Goal: Information Seeking & Learning: Learn about a topic

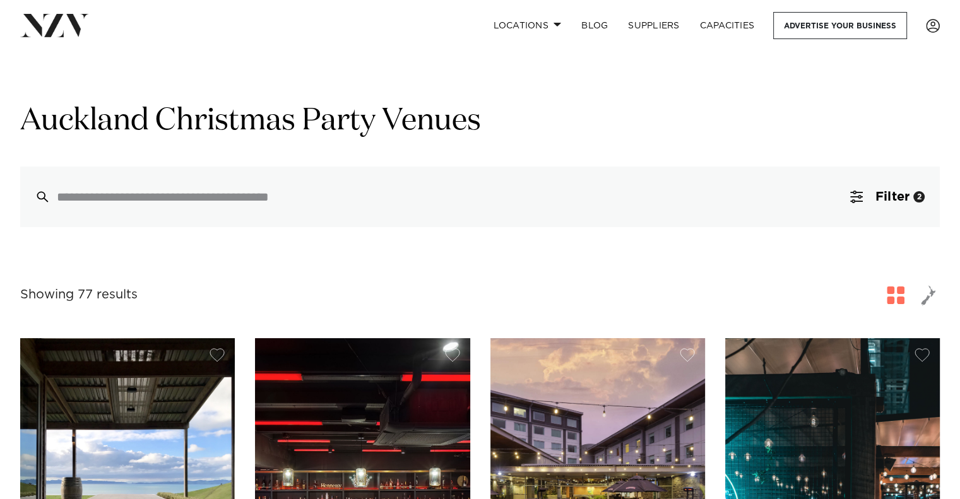
click at [894, 296] on span "button" at bounding box center [896, 296] width 18 height 18
click at [890, 200] on span "Filter" at bounding box center [893, 197] width 34 height 13
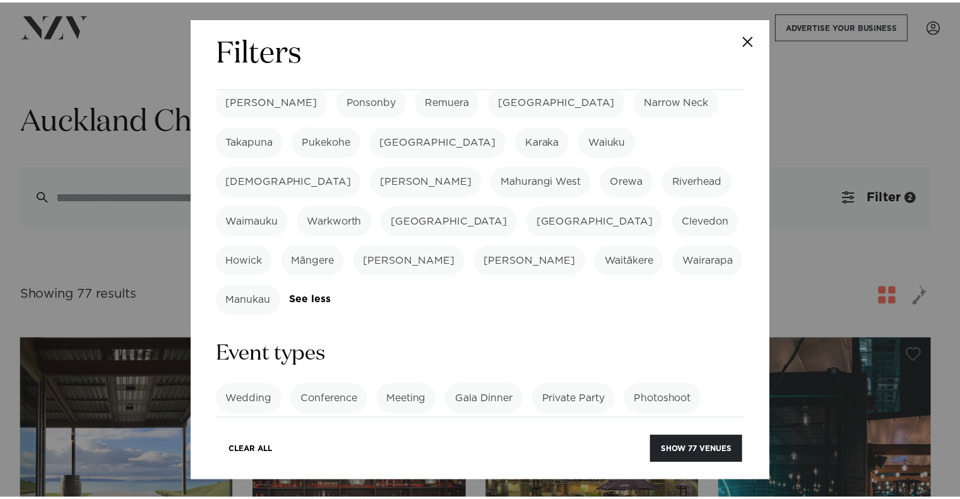
scroll to position [442, 0]
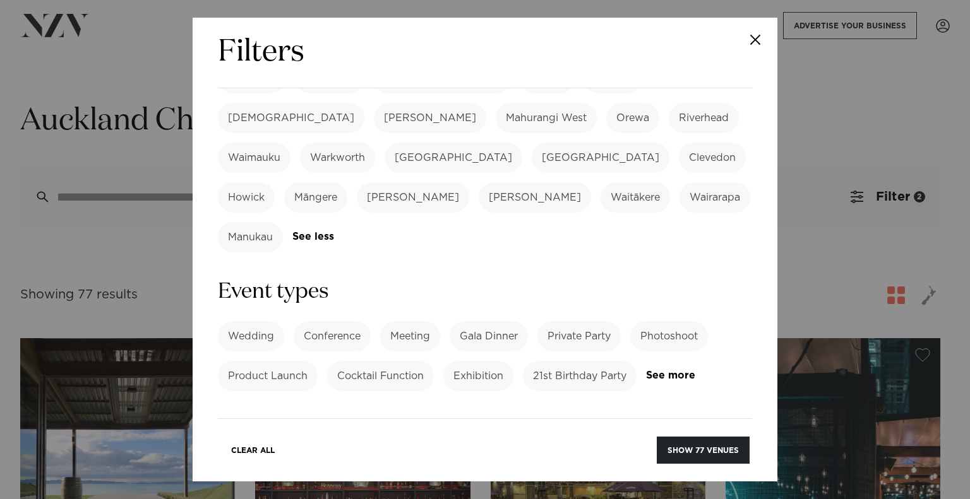
click at [749, 36] on button "Close" at bounding box center [755, 40] width 44 height 44
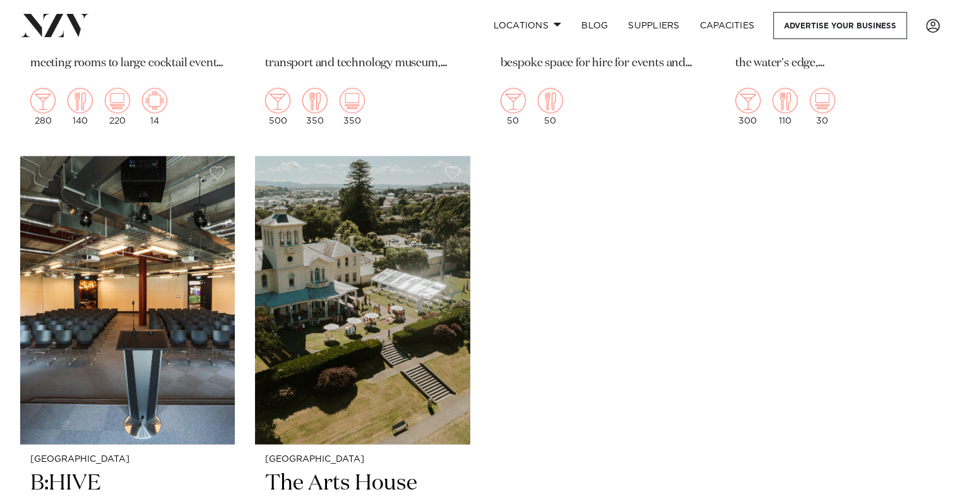
scroll to position [7009, 0]
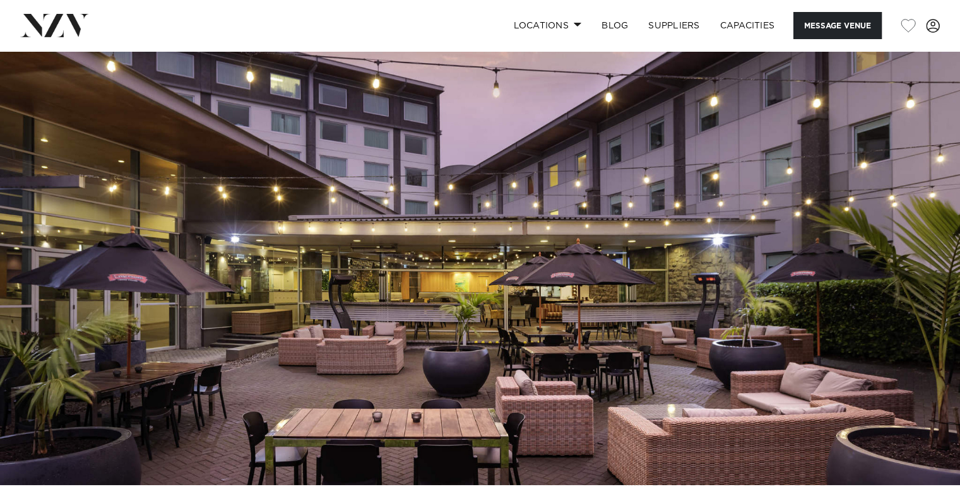
scroll to position [63, 0]
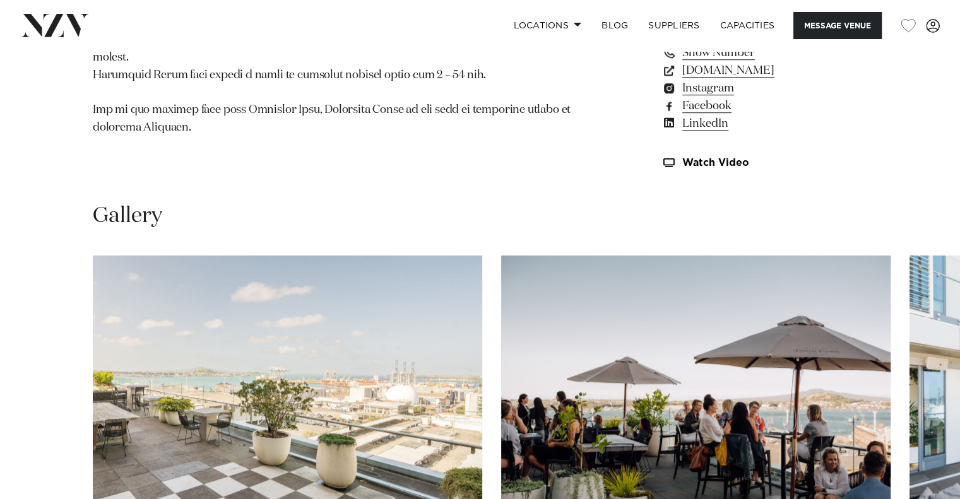
scroll to position [1137, 0]
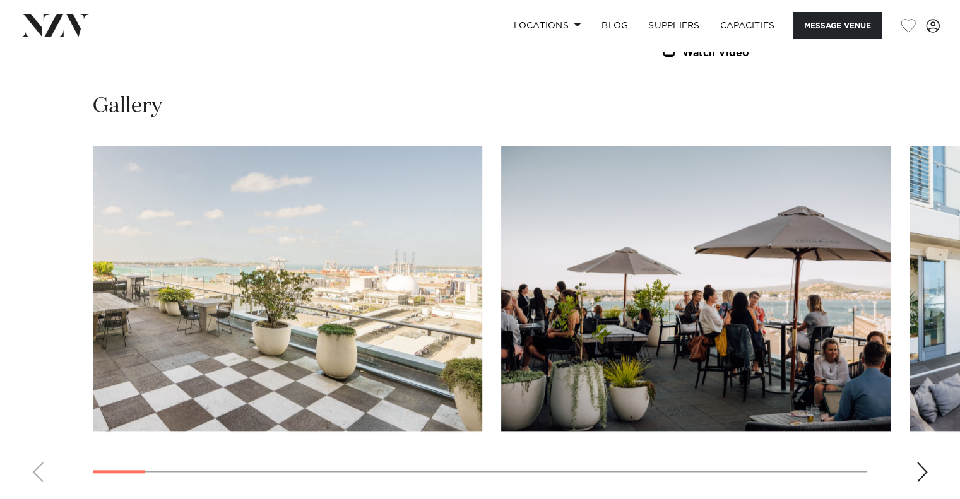
click at [922, 463] on div "Next slide" at bounding box center [922, 472] width 13 height 20
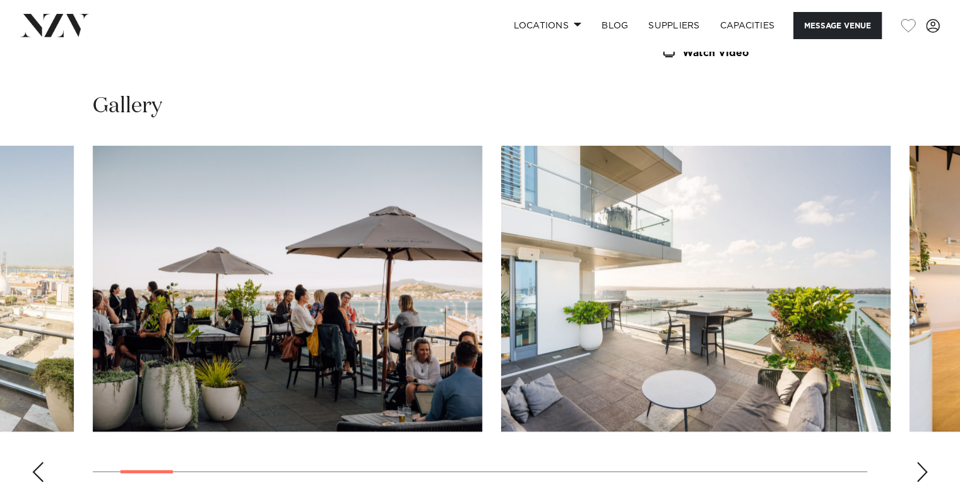
click at [921, 463] on div "Next slide" at bounding box center [922, 472] width 13 height 20
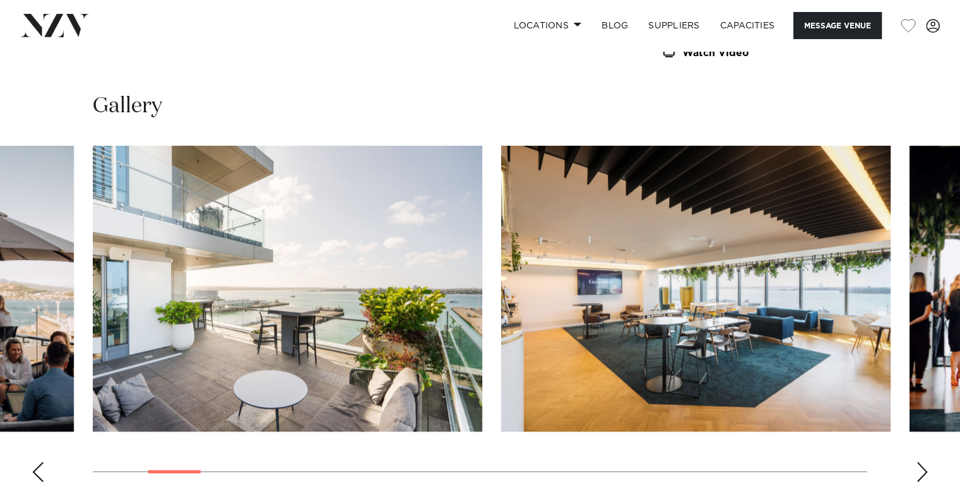
click at [921, 463] on div "Next slide" at bounding box center [922, 472] width 13 height 20
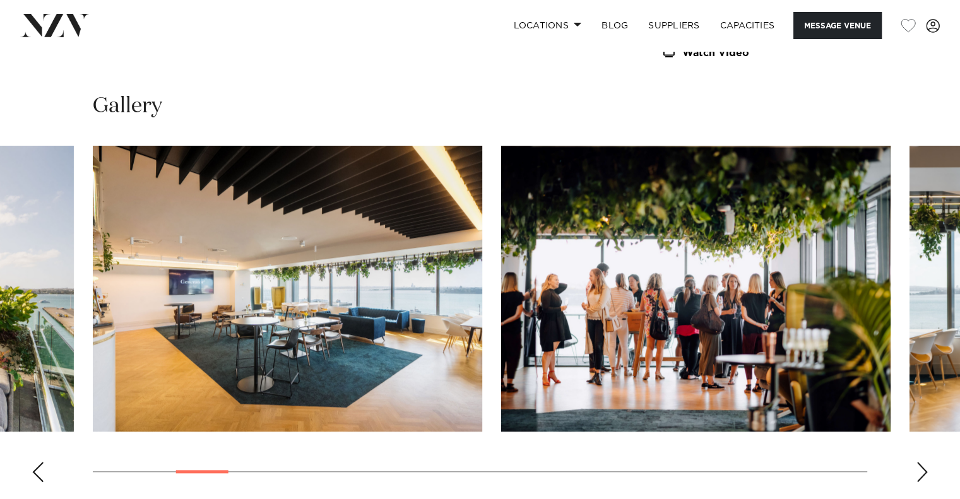
click at [921, 463] on div "Next slide" at bounding box center [922, 472] width 13 height 20
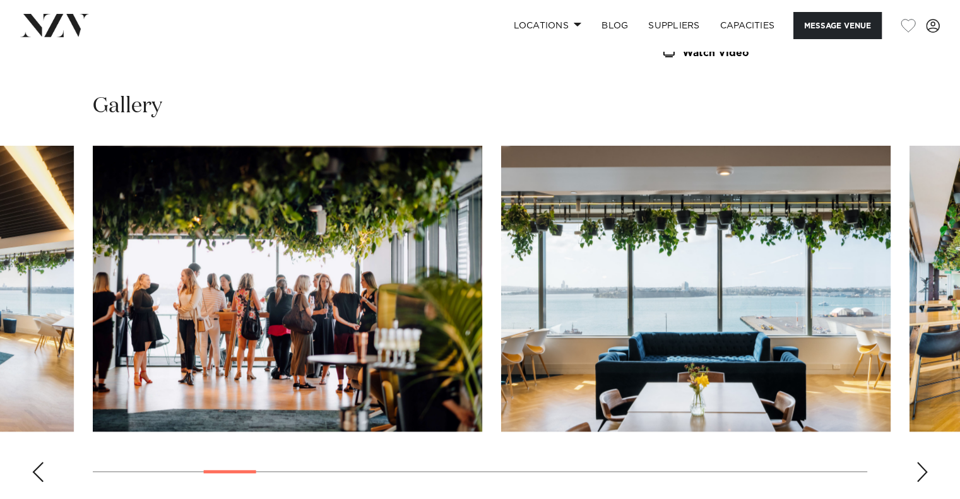
click at [921, 463] on div "Next slide" at bounding box center [922, 472] width 13 height 20
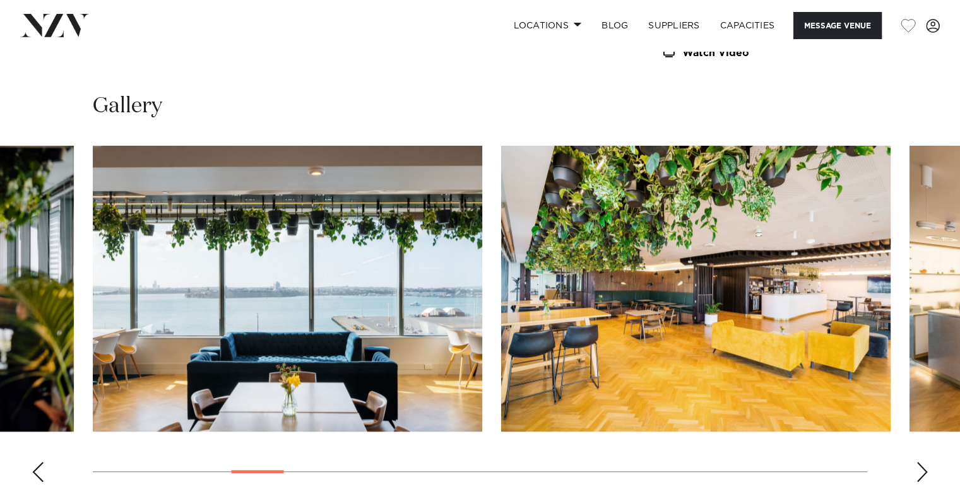
click at [921, 463] on div "Next slide" at bounding box center [922, 472] width 13 height 20
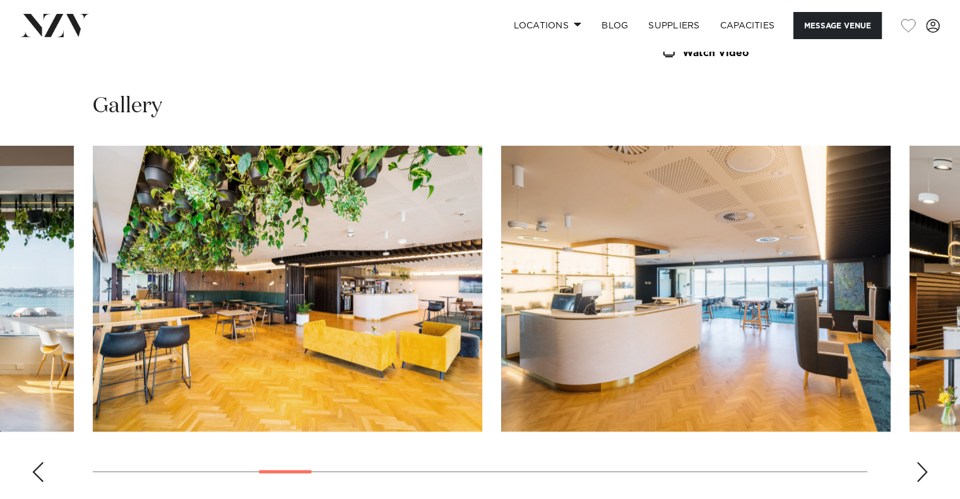
click at [921, 463] on div "Next slide" at bounding box center [922, 472] width 13 height 20
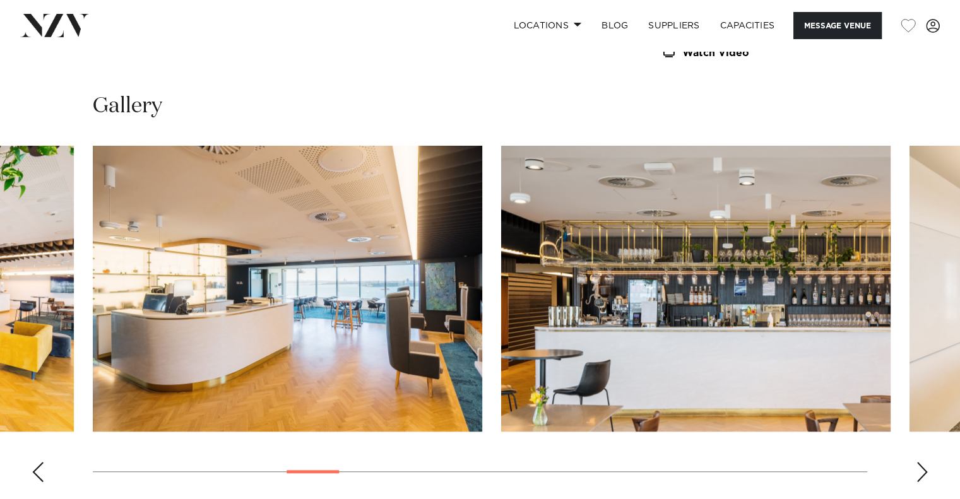
click at [921, 463] on div "Next slide" at bounding box center [922, 472] width 13 height 20
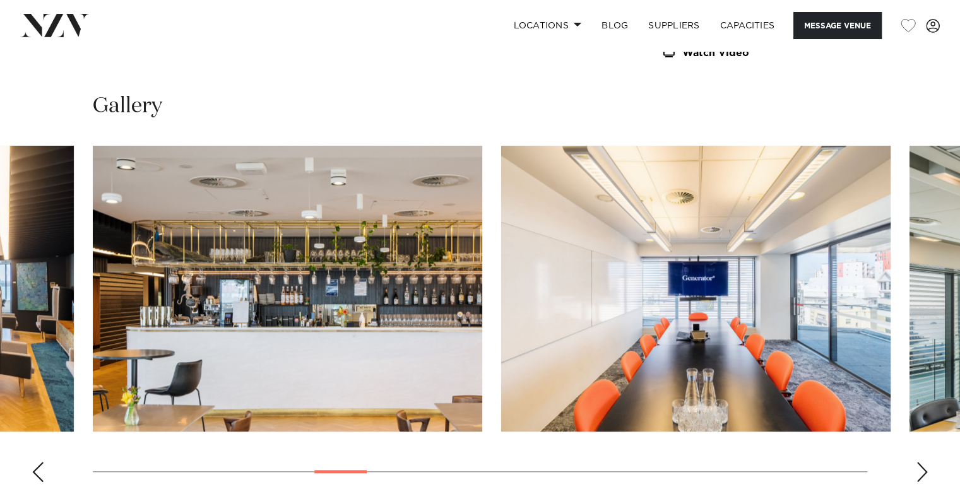
click at [921, 463] on div "Next slide" at bounding box center [922, 472] width 13 height 20
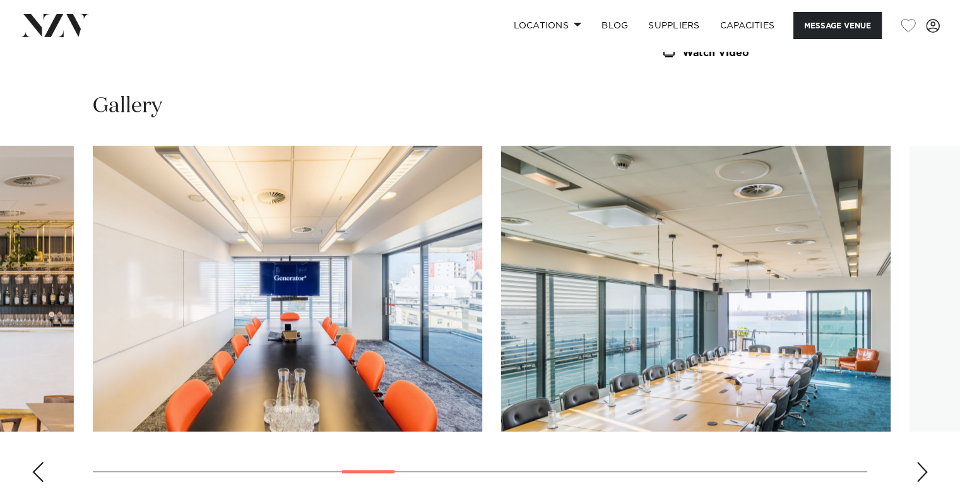
click at [921, 463] on div "Next slide" at bounding box center [922, 472] width 13 height 20
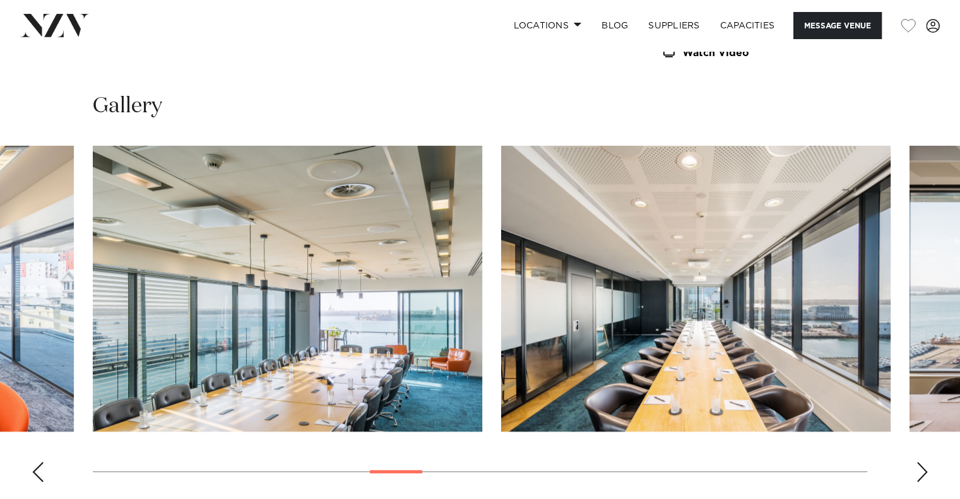
click at [921, 463] on div "Next slide" at bounding box center [922, 472] width 13 height 20
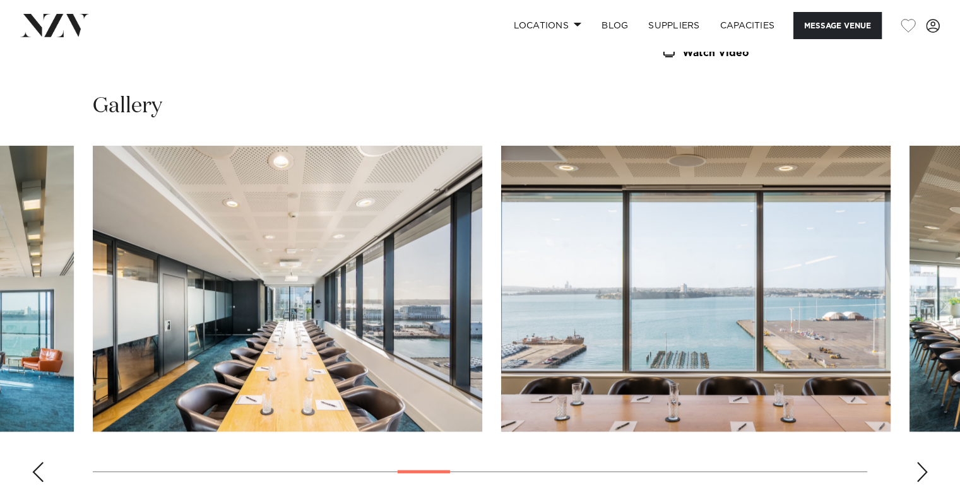
click at [921, 463] on div "Next slide" at bounding box center [922, 472] width 13 height 20
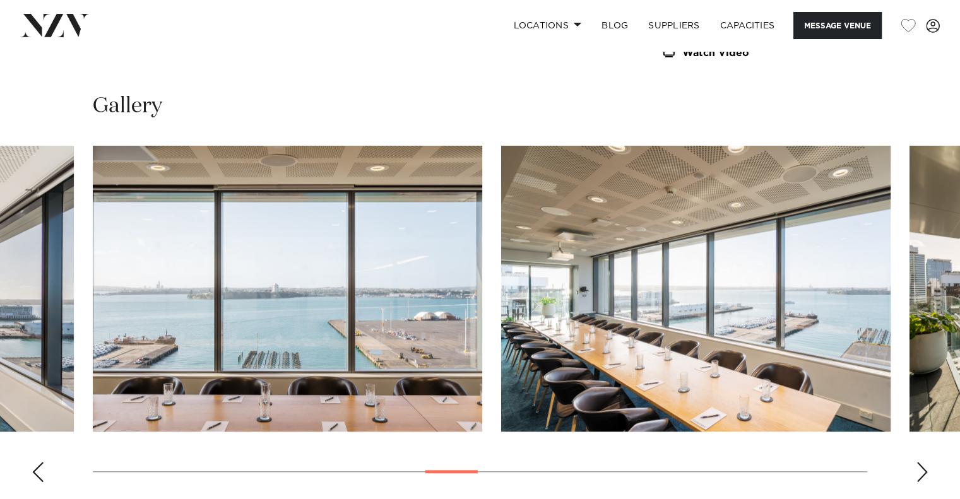
click at [921, 463] on div "Next slide" at bounding box center [922, 472] width 13 height 20
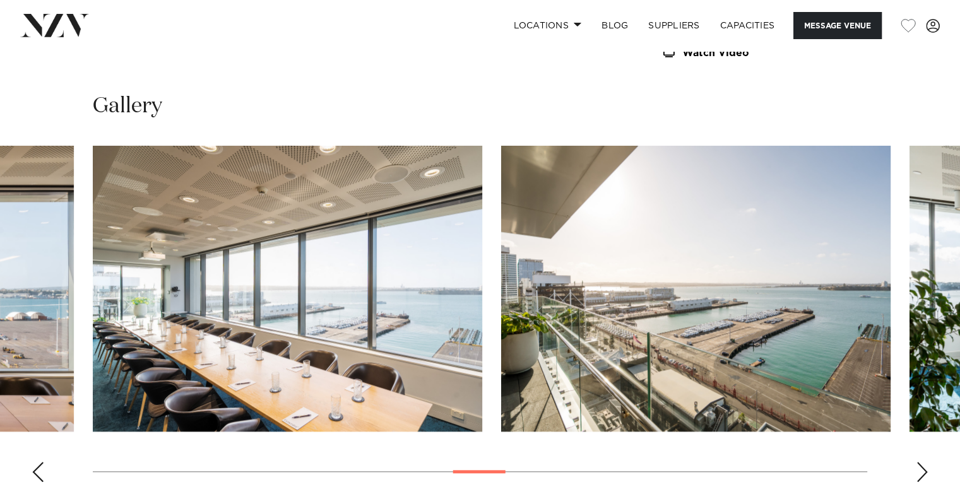
click at [921, 463] on div "Next slide" at bounding box center [922, 472] width 13 height 20
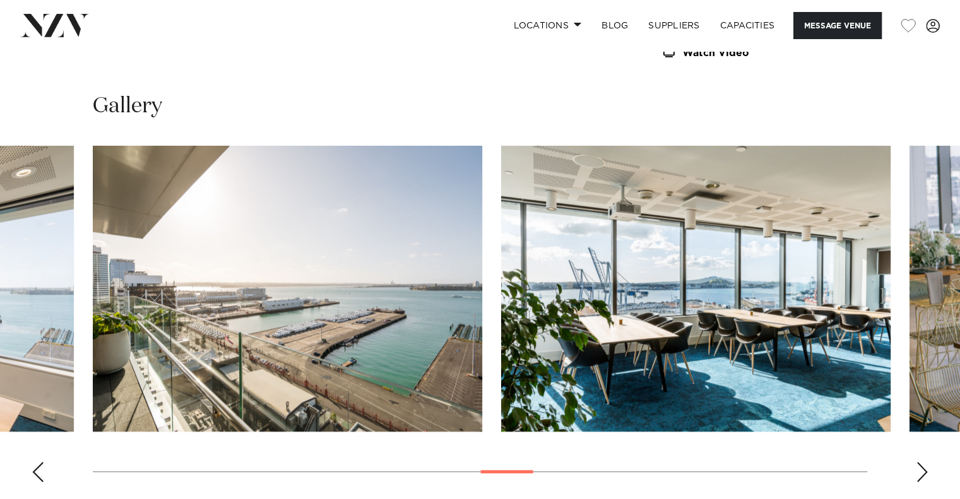
click at [921, 463] on div "Next slide" at bounding box center [922, 472] width 13 height 20
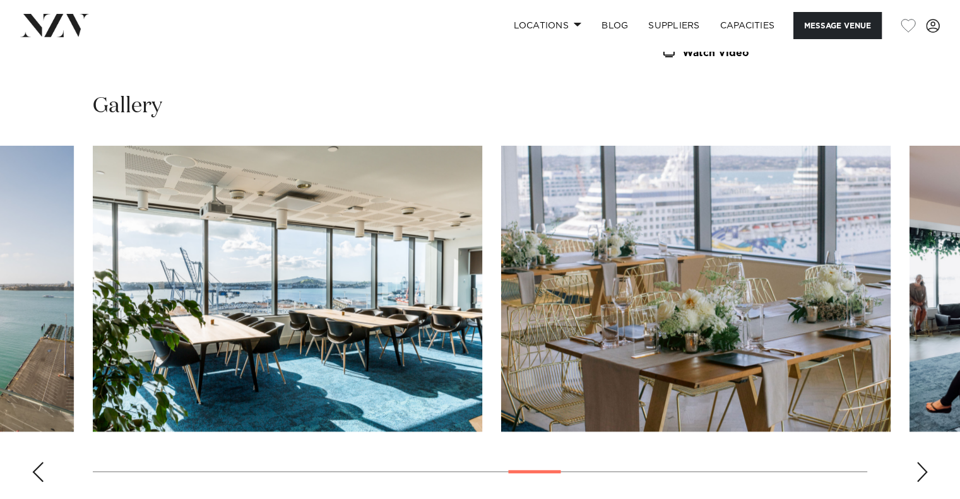
click at [921, 463] on div "Next slide" at bounding box center [922, 472] width 13 height 20
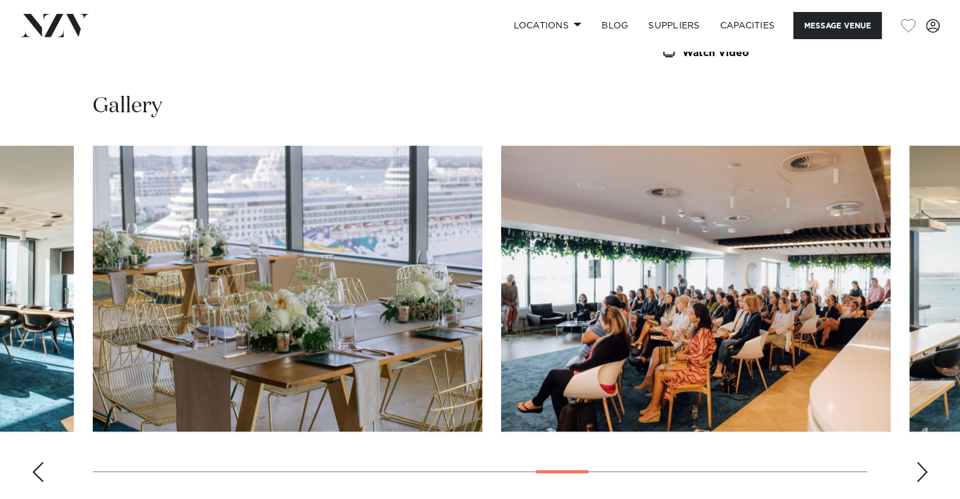
click at [921, 463] on div "Next slide" at bounding box center [922, 472] width 13 height 20
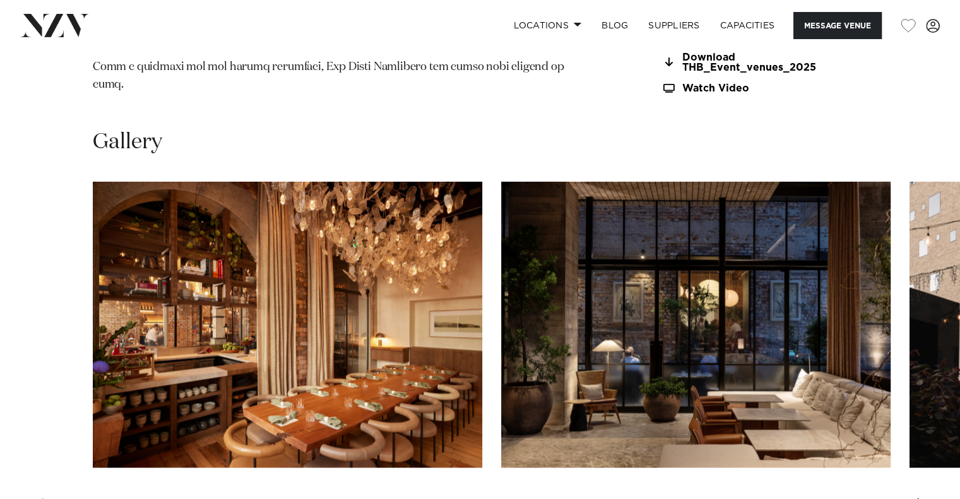
scroll to position [1768, 0]
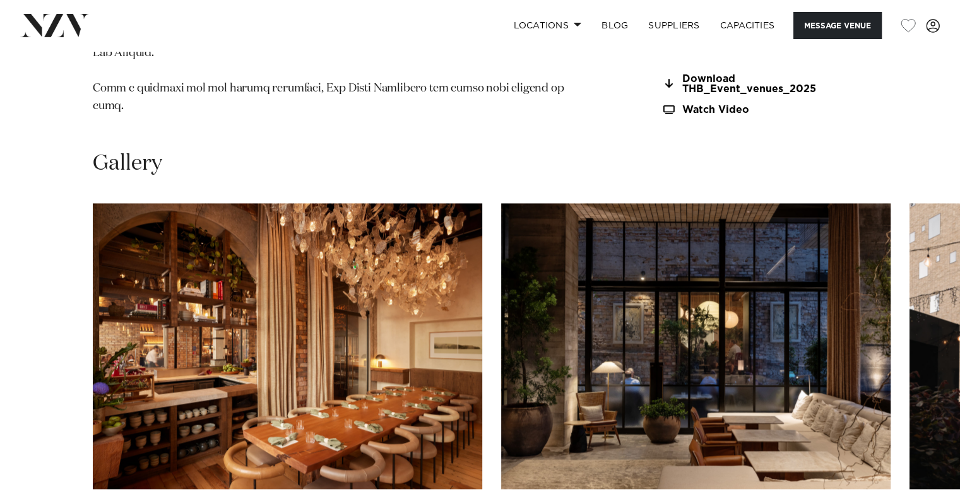
click at [914, 431] on swiper-container at bounding box center [480, 376] width 960 height 347
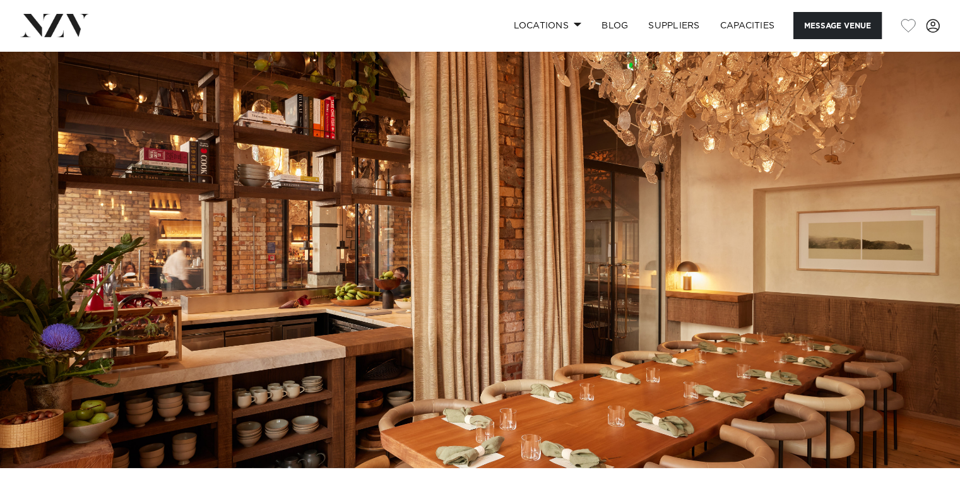
scroll to position [0, 0]
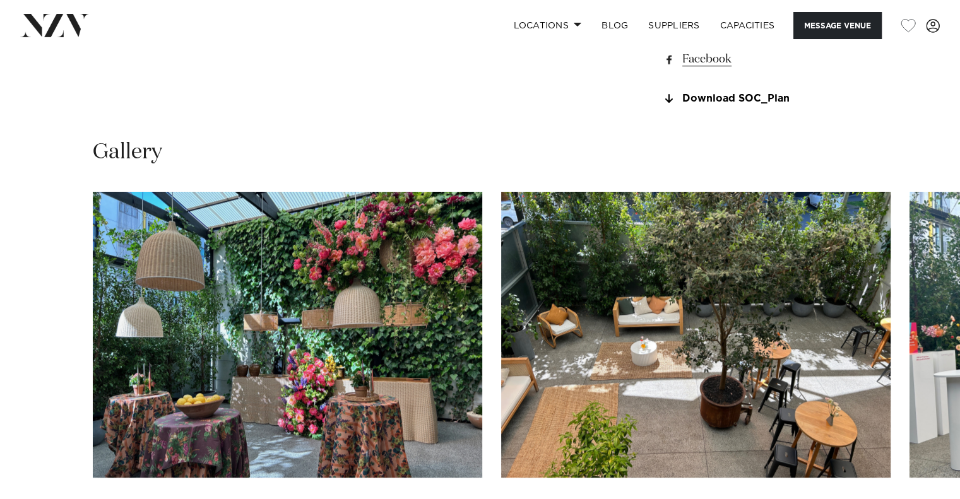
scroll to position [1263, 0]
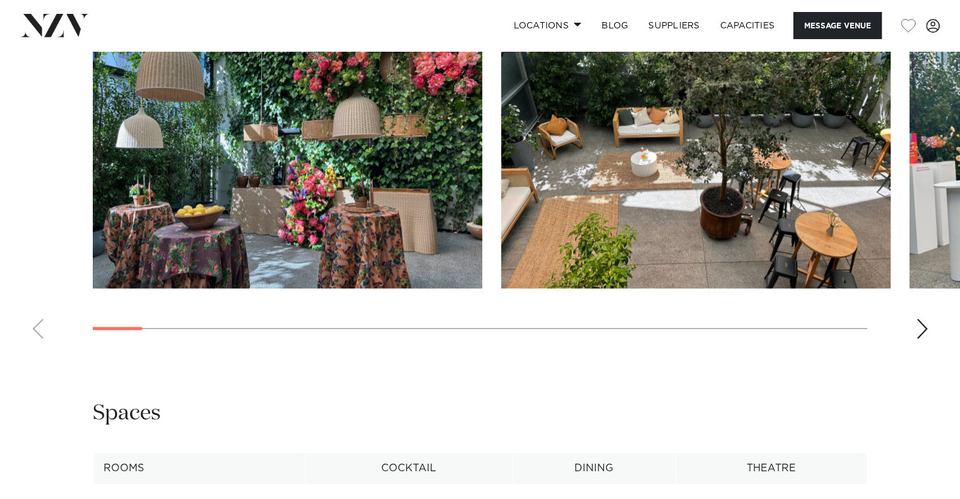
click at [904, 323] on swiper-container at bounding box center [480, 176] width 960 height 347
click at [914, 325] on swiper-container at bounding box center [480, 176] width 960 height 347
click at [920, 325] on div "Next slide" at bounding box center [922, 329] width 13 height 20
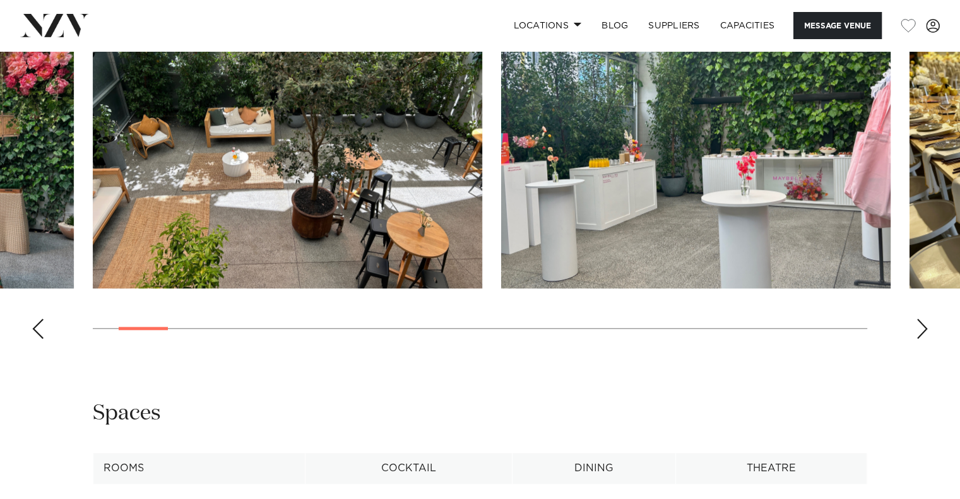
click at [920, 325] on div "Next slide" at bounding box center [922, 329] width 13 height 20
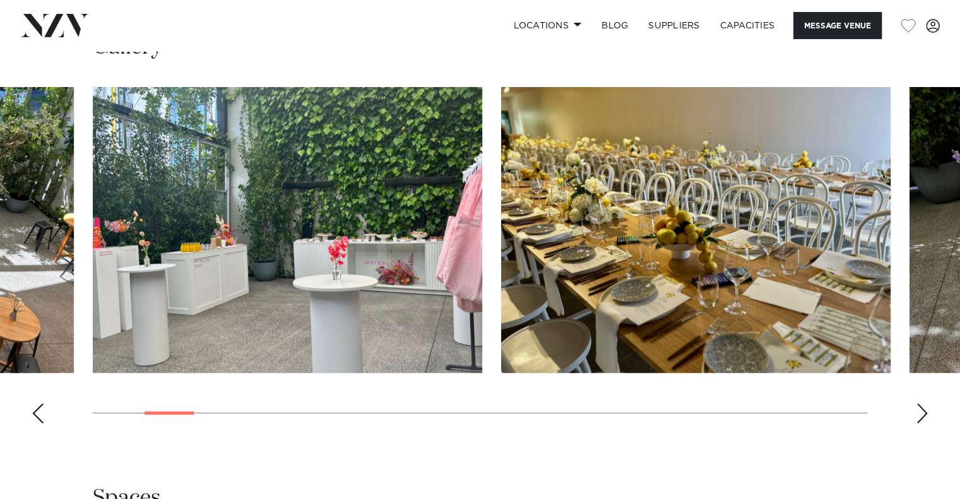
scroll to position [1200, 0]
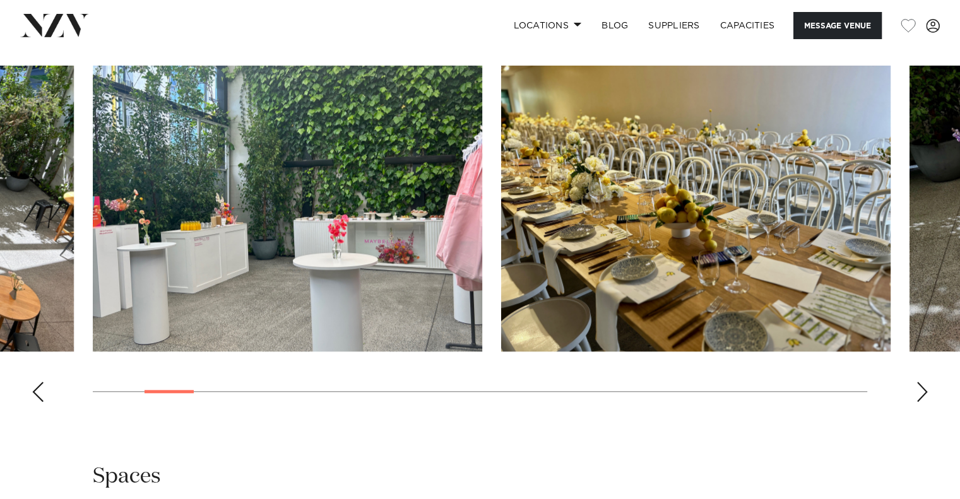
click at [919, 386] on div "Next slide" at bounding box center [922, 392] width 13 height 20
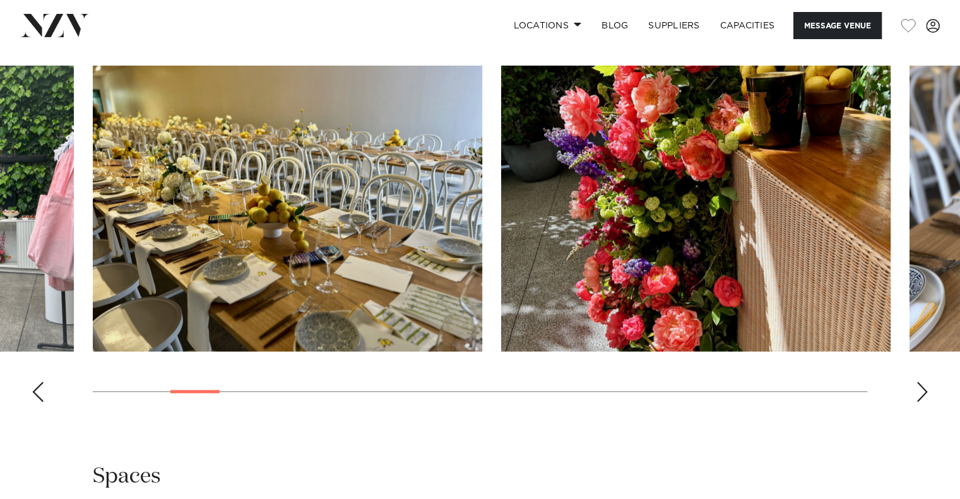
click at [917, 384] on div "Next slide" at bounding box center [922, 392] width 13 height 20
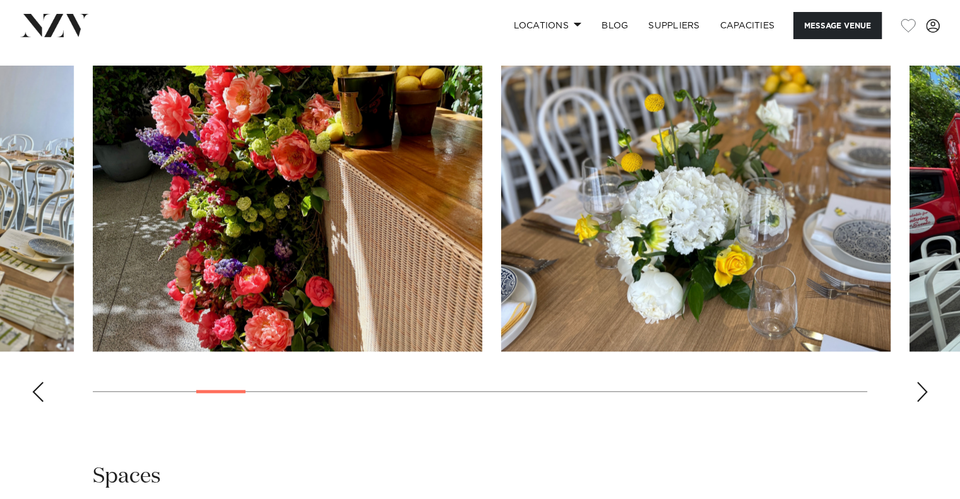
click at [917, 384] on div "Next slide" at bounding box center [922, 392] width 13 height 20
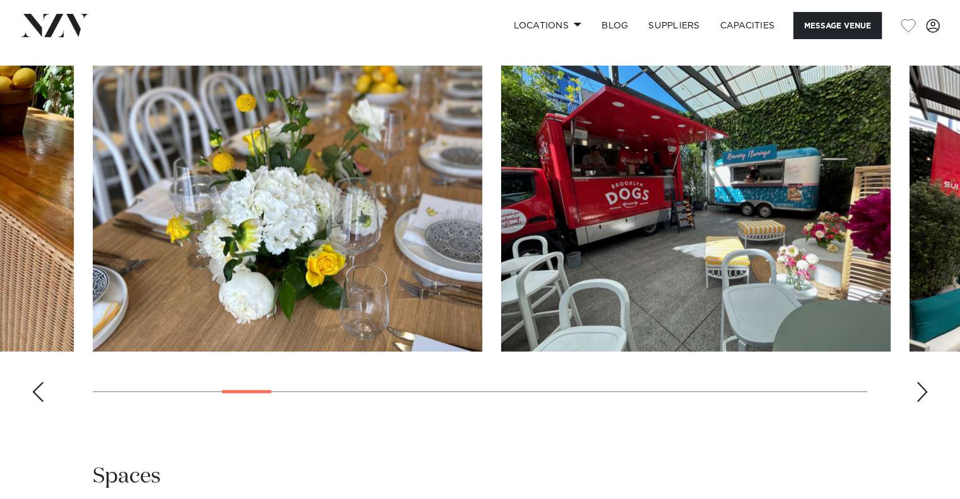
click at [916, 383] on div "Next slide" at bounding box center [922, 392] width 13 height 20
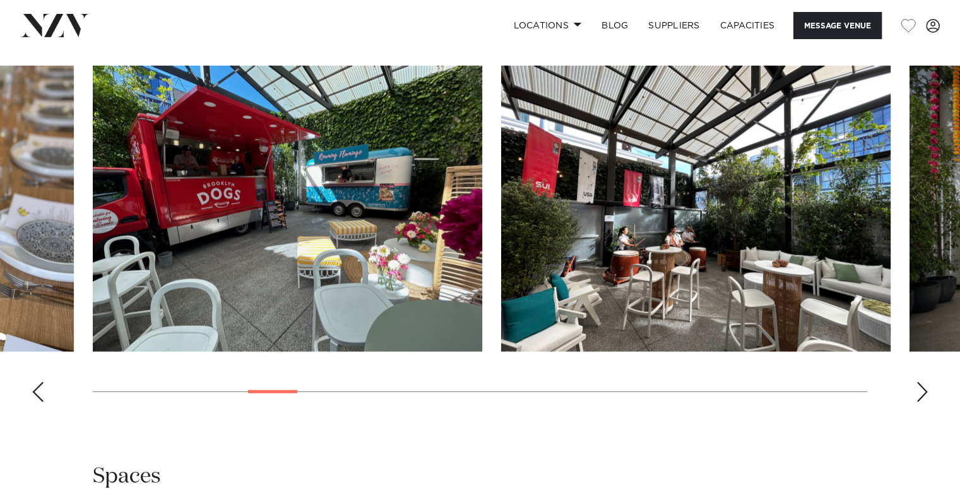
click at [914, 382] on swiper-container at bounding box center [480, 239] width 960 height 347
click at [926, 390] on div "Next slide" at bounding box center [922, 392] width 13 height 20
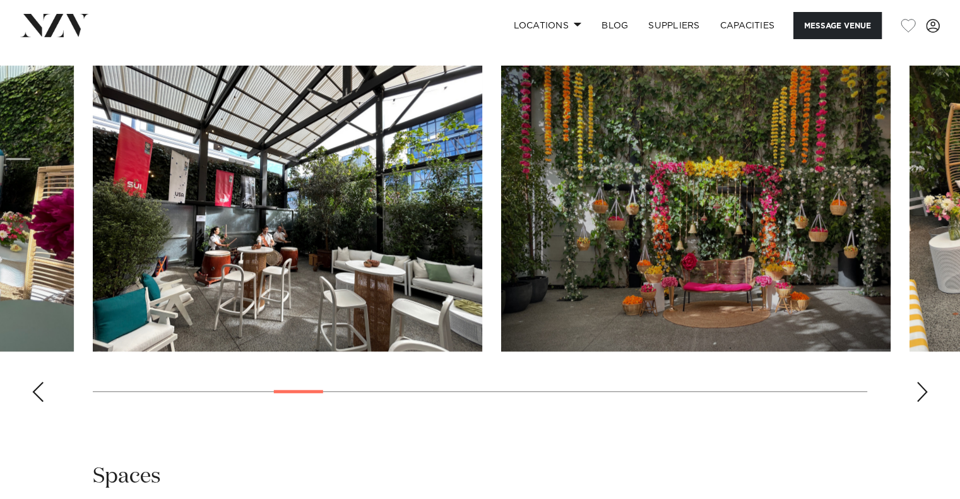
click at [925, 390] on div "Next slide" at bounding box center [922, 392] width 13 height 20
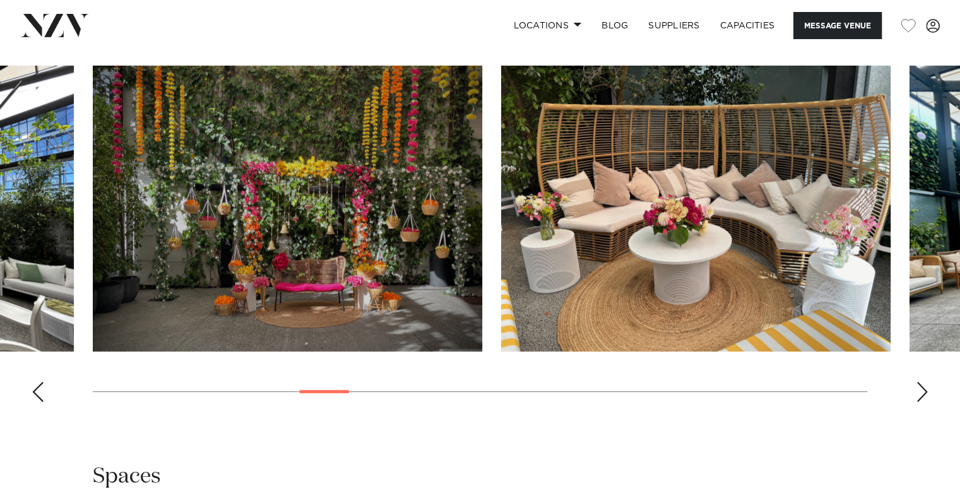
click at [922, 385] on div "Next slide" at bounding box center [922, 392] width 13 height 20
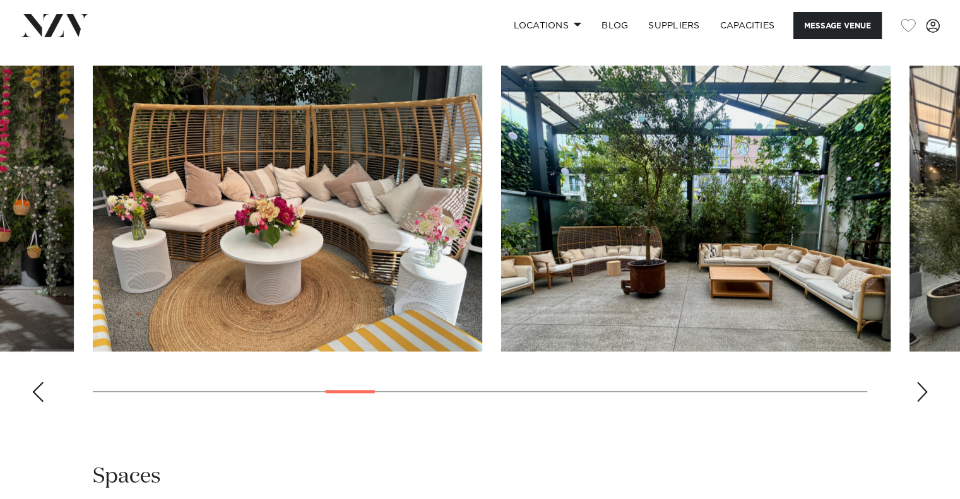
click at [923, 385] on div "Next slide" at bounding box center [922, 392] width 13 height 20
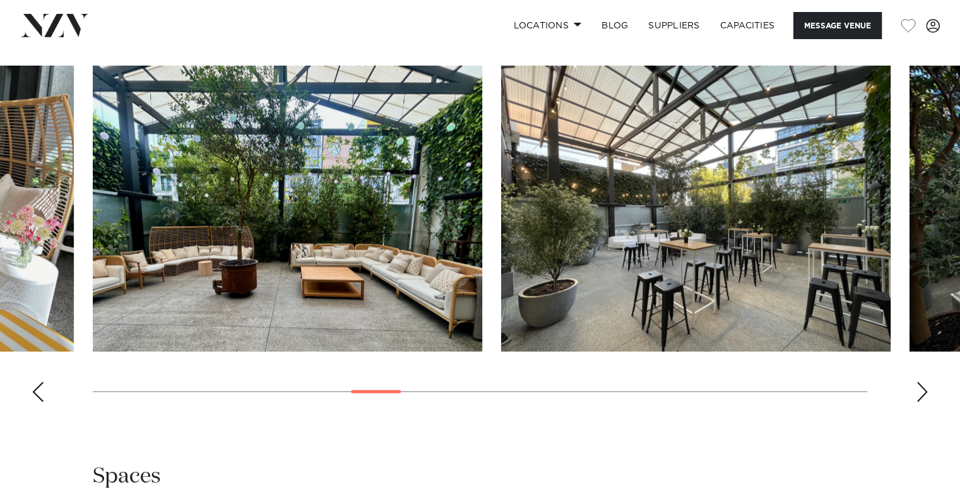
click at [923, 385] on div "Next slide" at bounding box center [922, 392] width 13 height 20
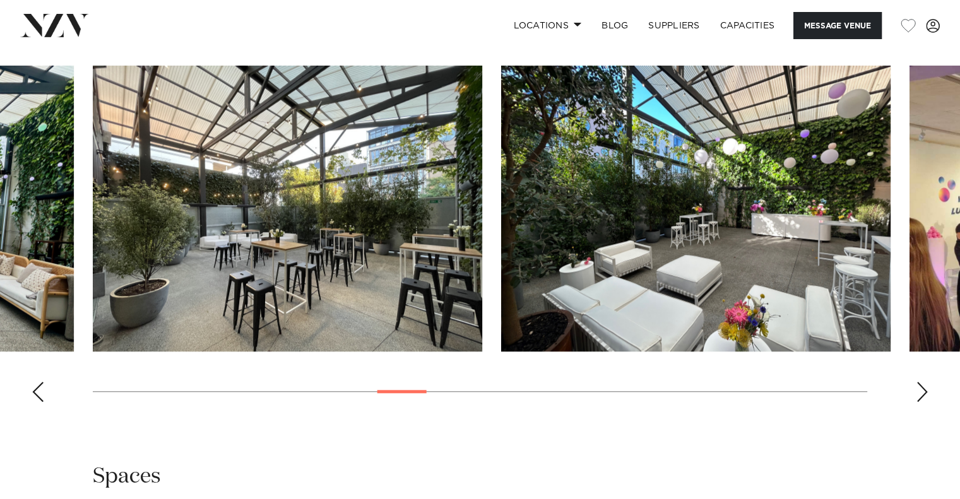
click at [923, 385] on div "Next slide" at bounding box center [922, 392] width 13 height 20
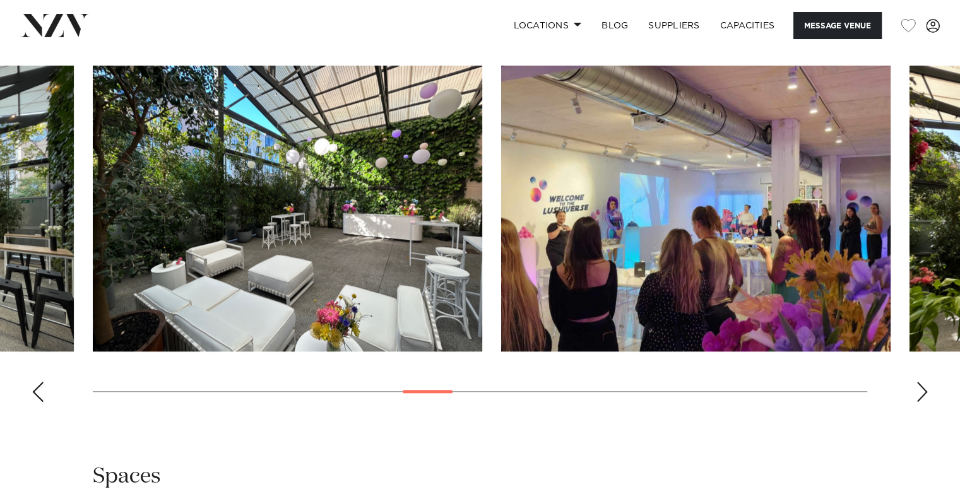
click at [916, 390] on div "Next slide" at bounding box center [922, 392] width 13 height 20
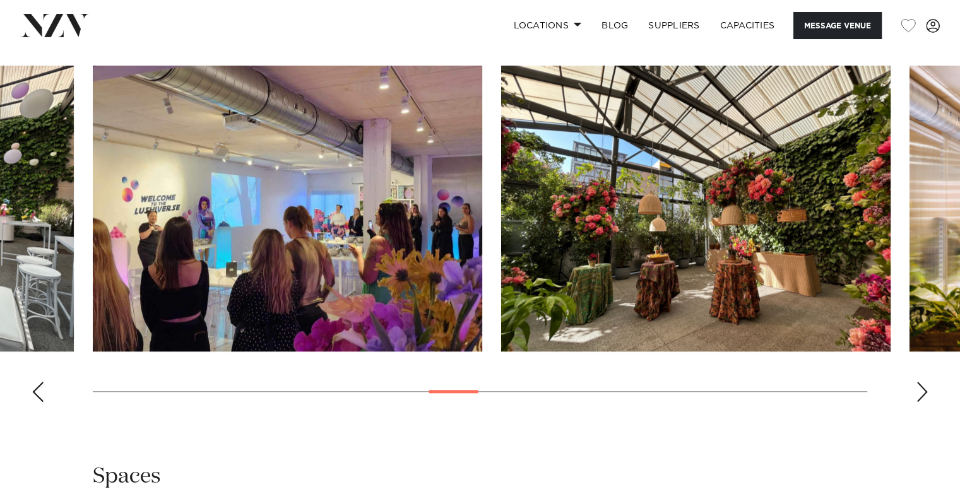
click at [916, 390] on div "Next slide" at bounding box center [922, 392] width 13 height 20
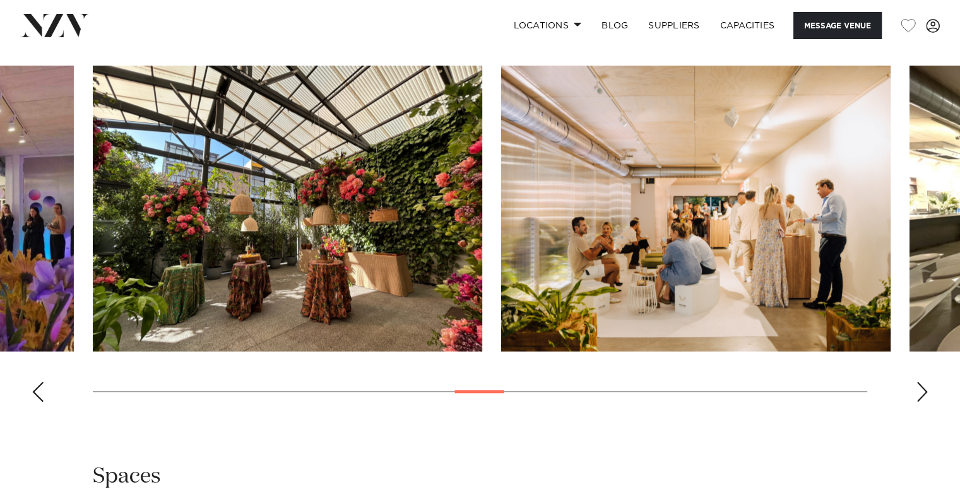
click at [916, 390] on div "Next slide" at bounding box center [922, 392] width 13 height 20
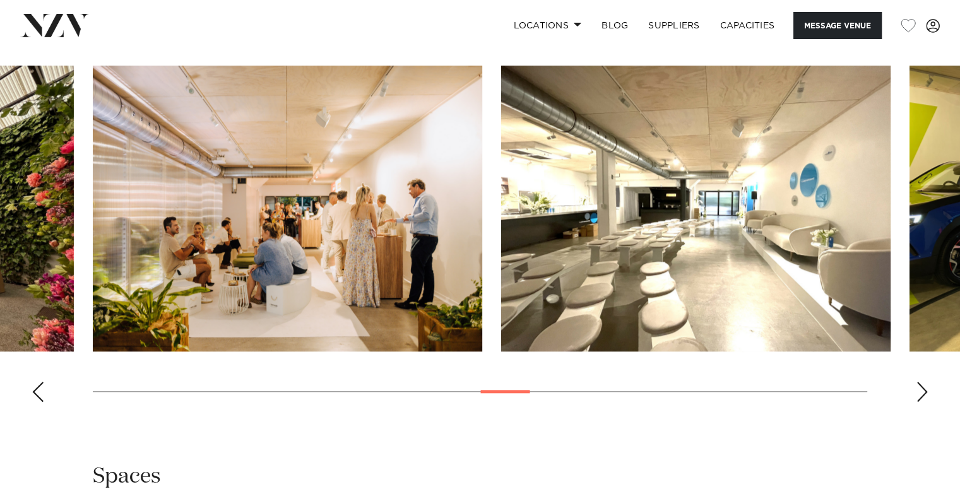
click at [916, 393] on swiper-container at bounding box center [480, 239] width 960 height 347
